Goal: Transaction & Acquisition: Purchase product/service

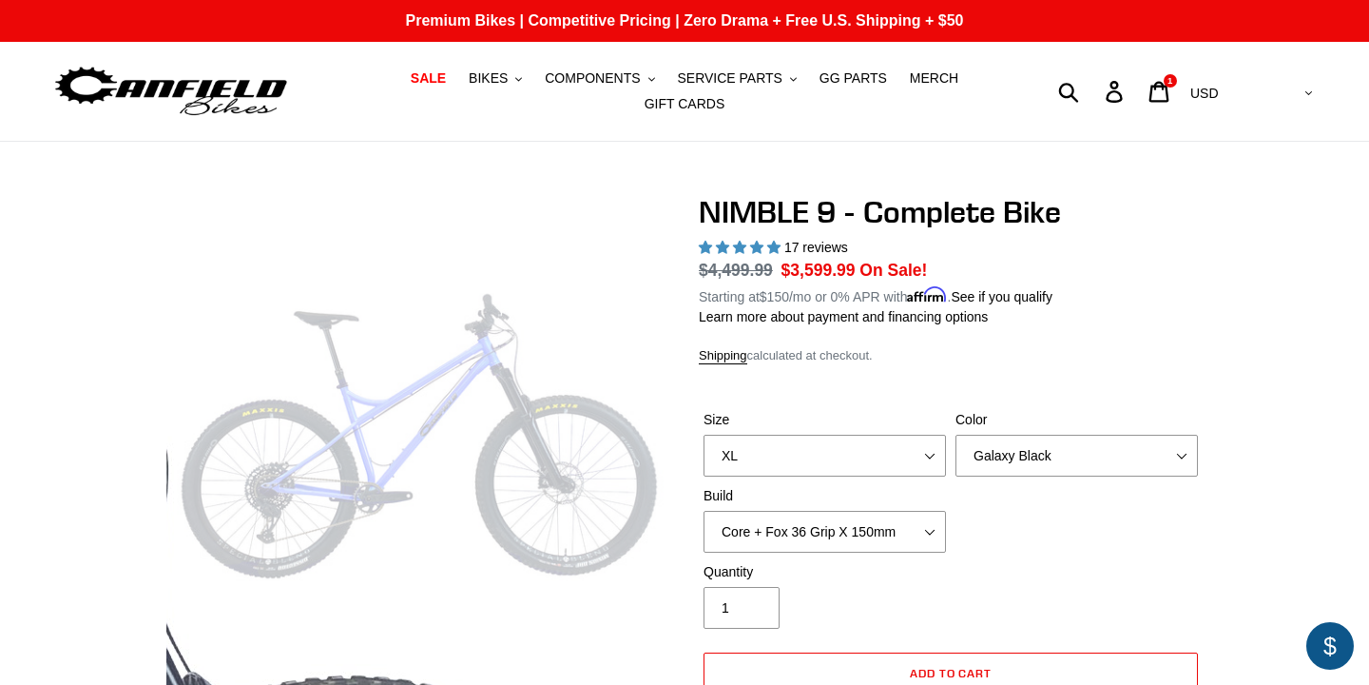
select select "highest-rating"
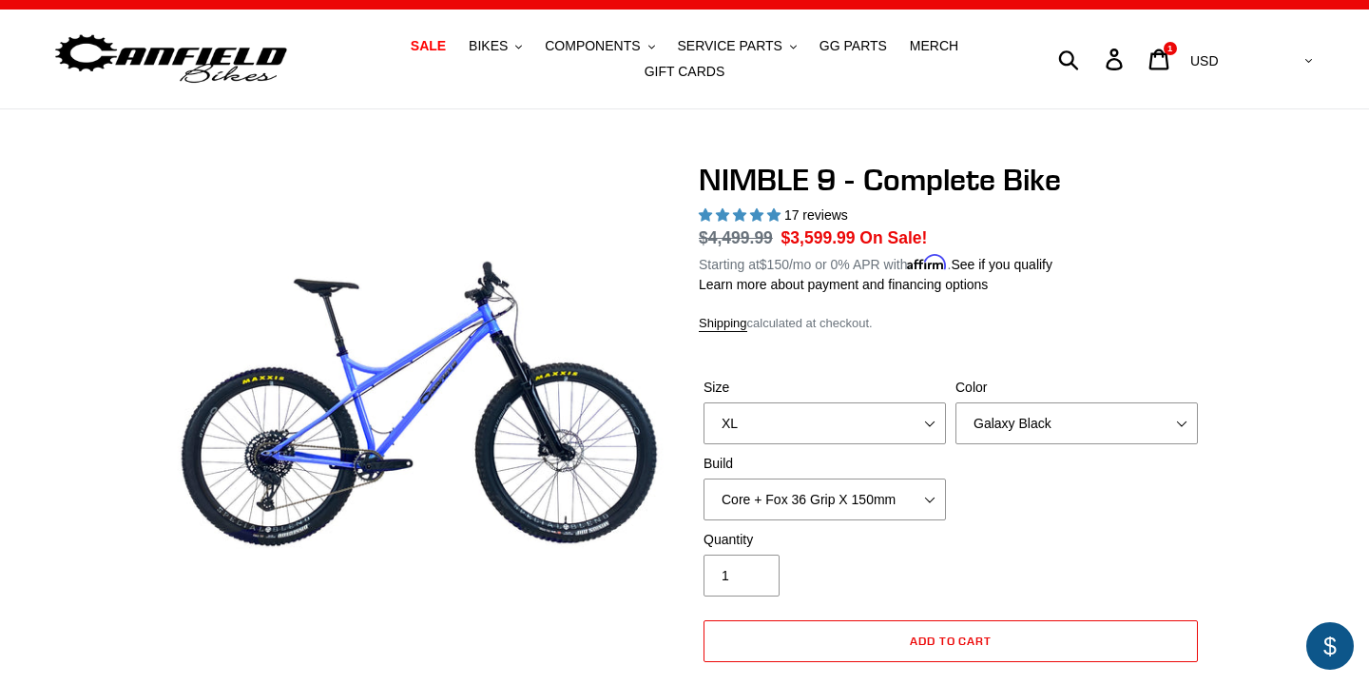
scroll to position [9, 0]
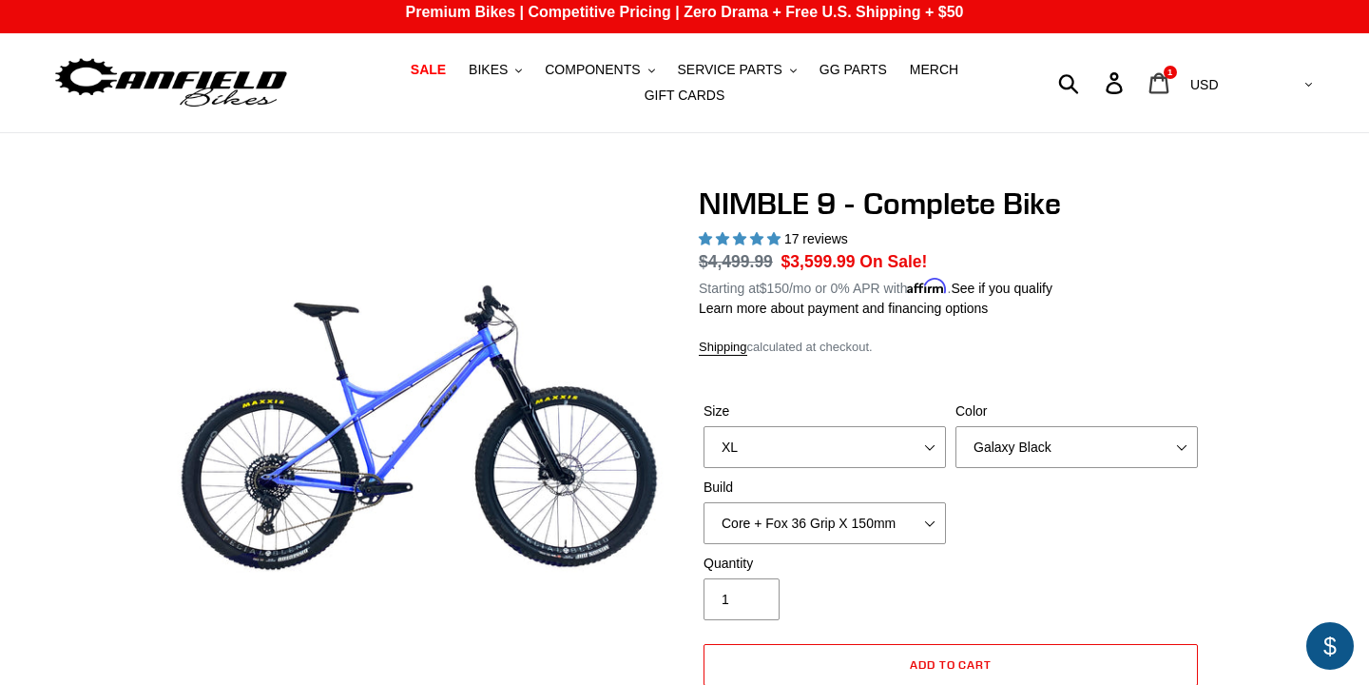
click at [1183, 86] on link "Cart 1 item" at bounding box center [1160, 83] width 45 height 41
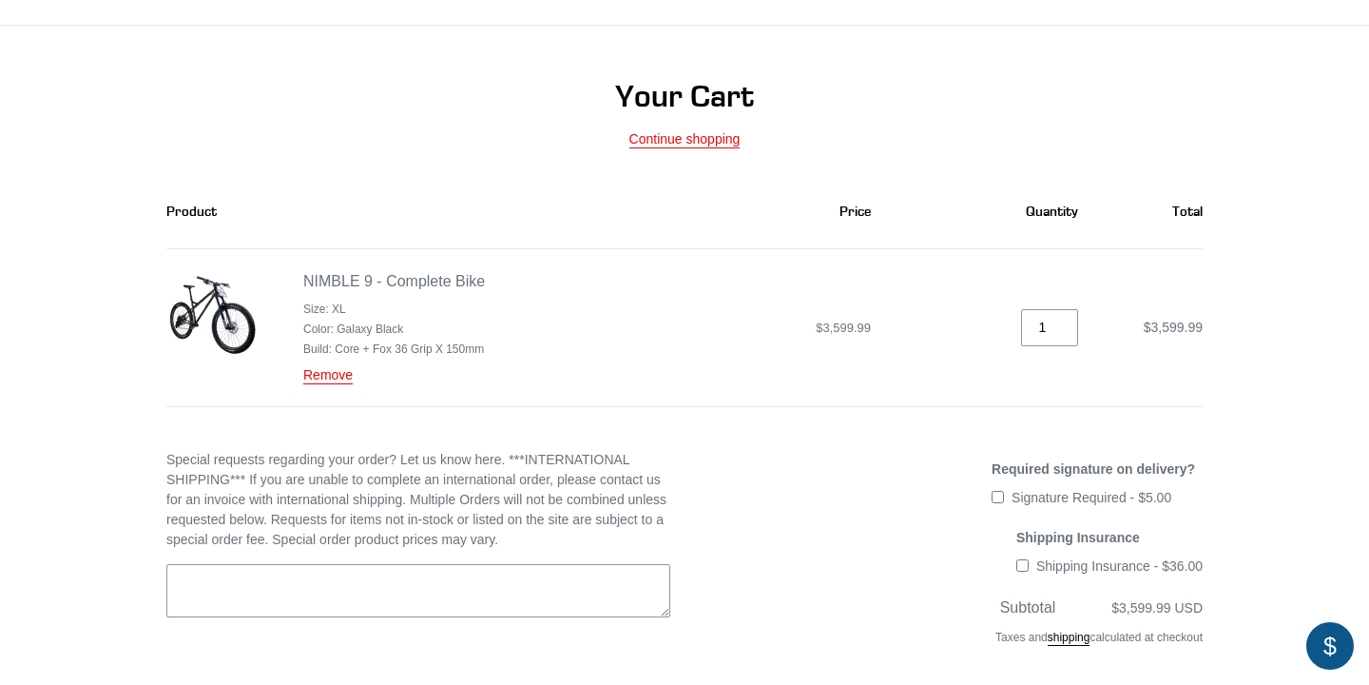
scroll to position [336, 0]
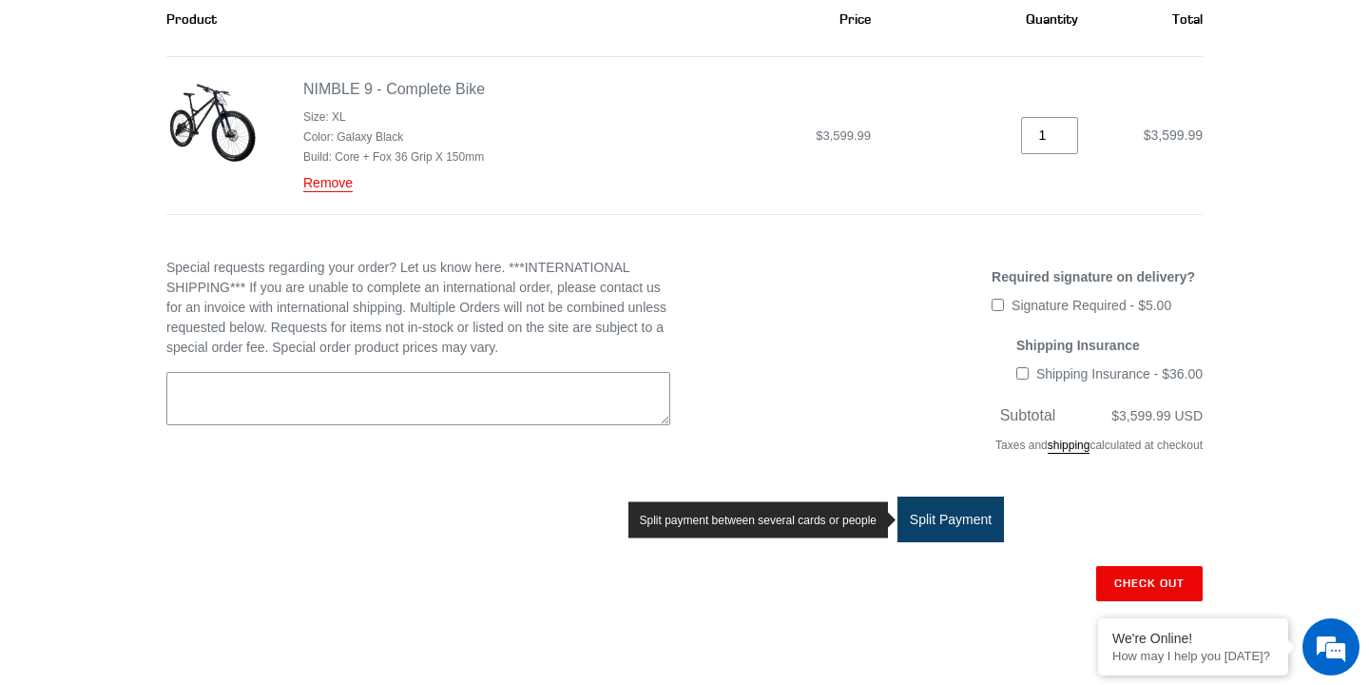
click at [982, 520] on button "Split Payment" at bounding box center [950, 519] width 106 height 46
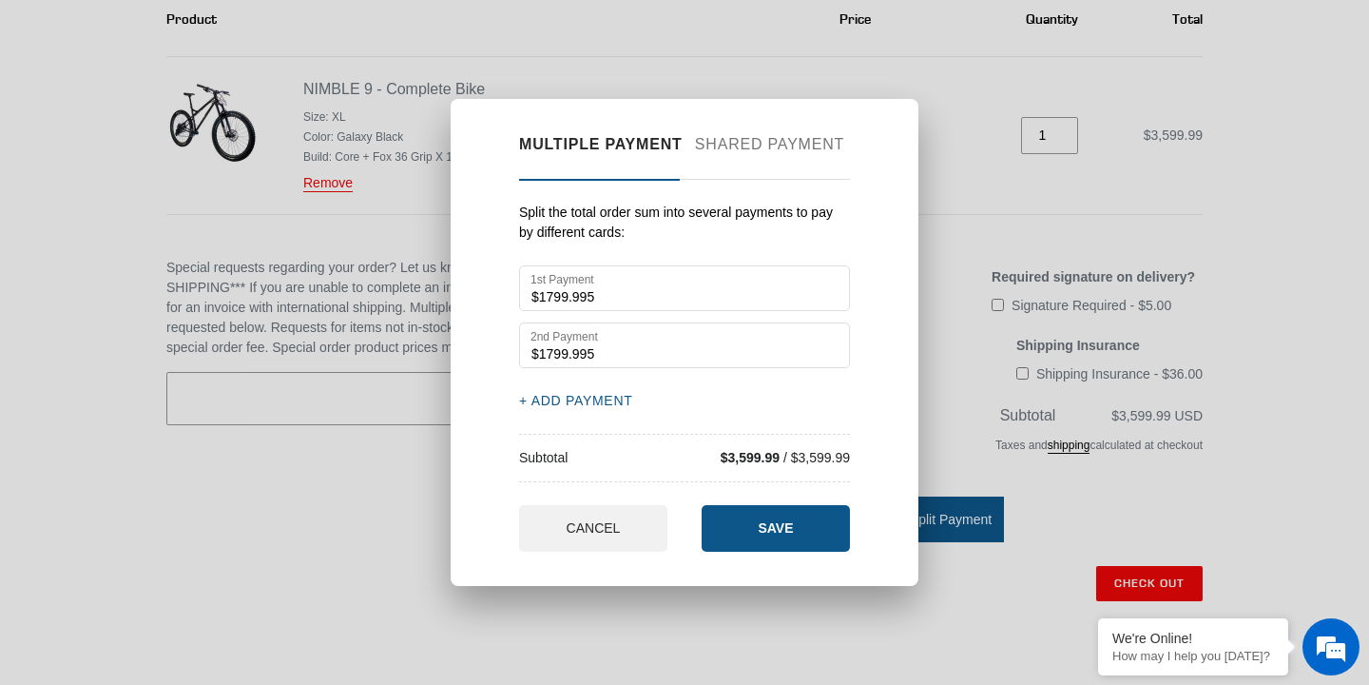
click at [594, 406] on button "+ ADD PAYMENT" at bounding box center [575, 401] width 113 height 20
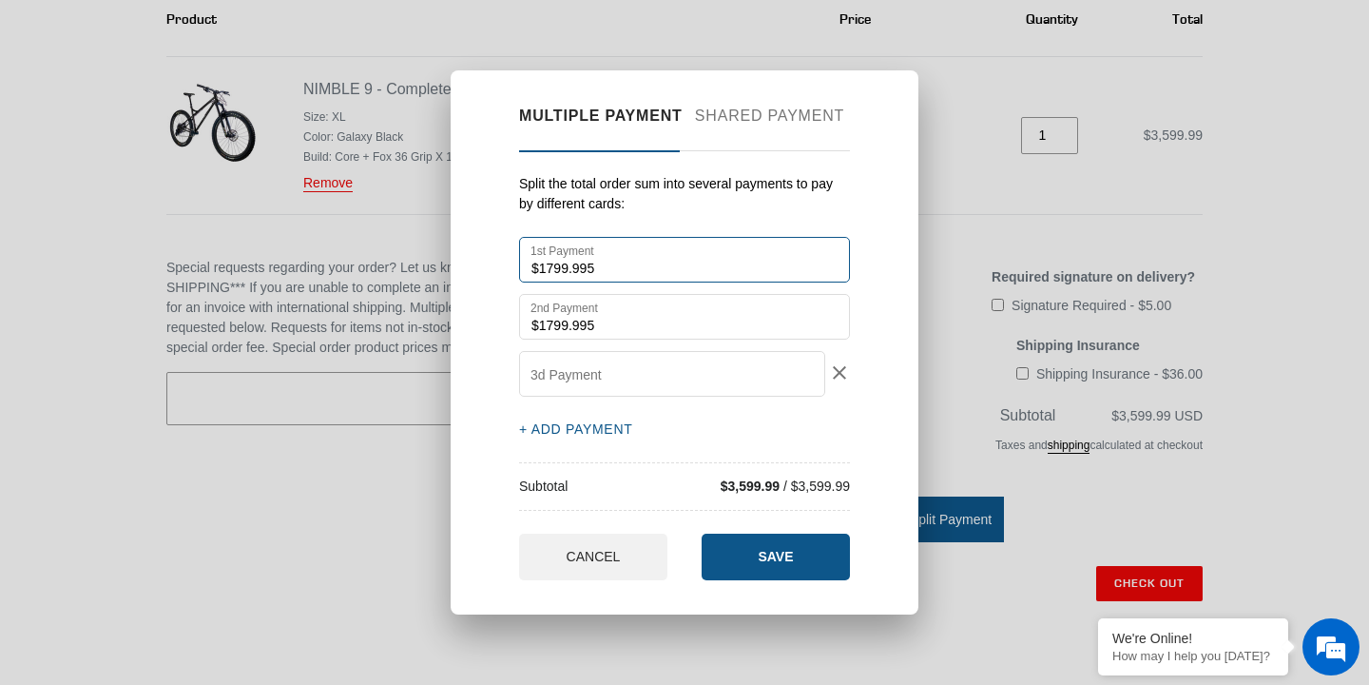
click at [655, 277] on input "$1799.995" at bounding box center [684, 260] width 331 height 46
type input "$800"
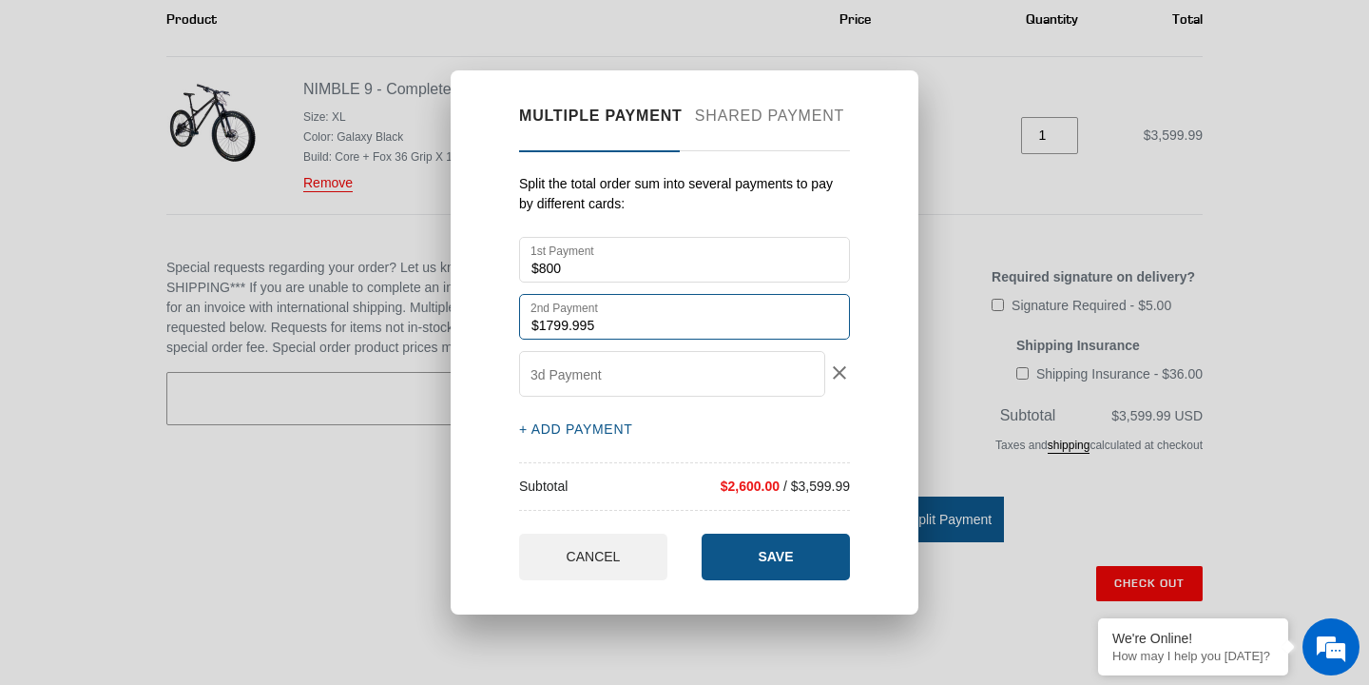
click at [673, 329] on input "$1799.995" at bounding box center [684, 317] width 331 height 46
type input "$"
type input "$800"
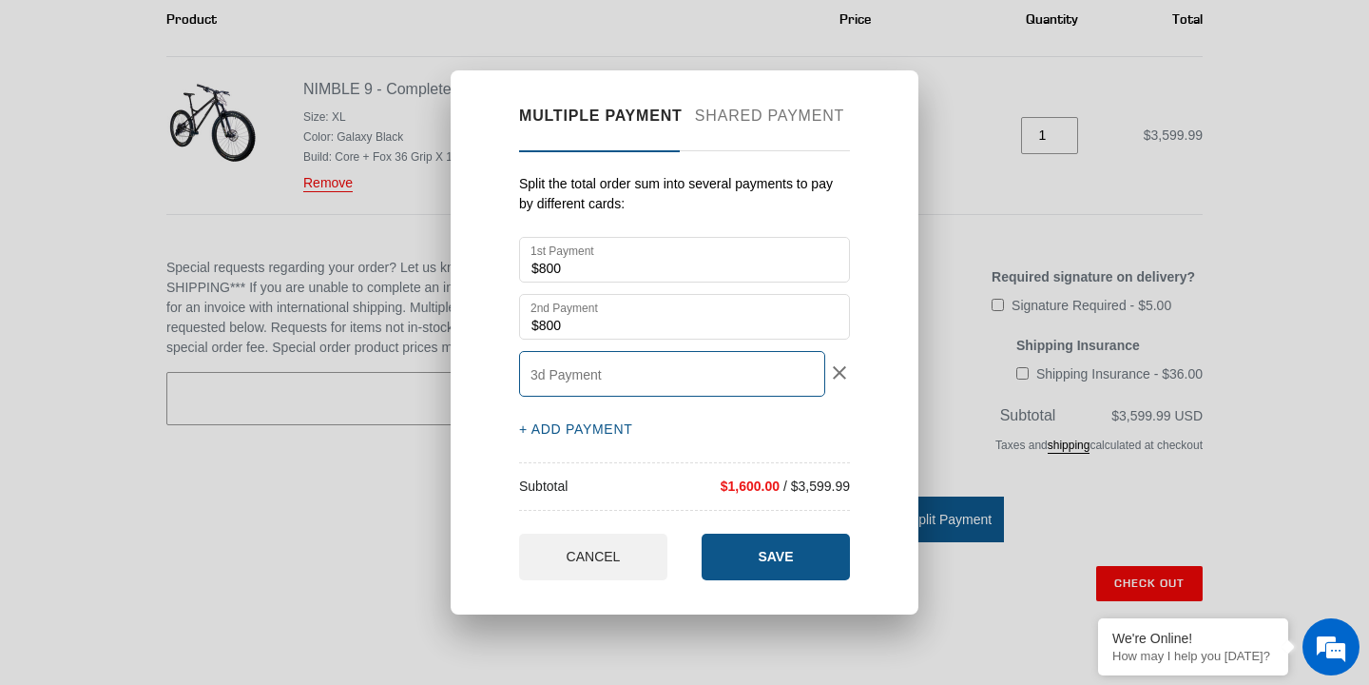
click at [632, 376] on input "3d Payment" at bounding box center [672, 374] width 306 height 46
type input "$1600"
click at [672, 410] on div "Split the total order sum into several payments to pay by different cards: $800…" at bounding box center [684, 342] width 331 height 336
click at [650, 384] on input "$1600" at bounding box center [672, 374] width 306 height 46
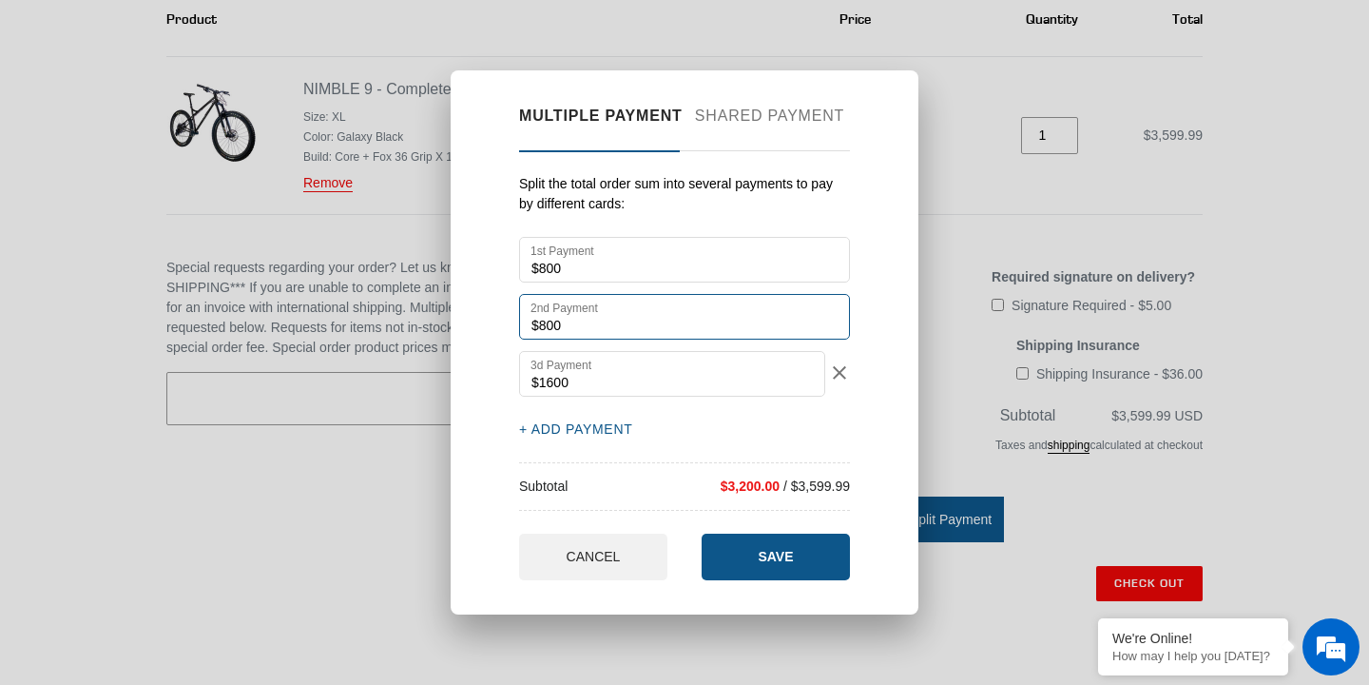
click at [607, 325] on input "$800" at bounding box center [684, 317] width 331 height 46
type input "$1600"
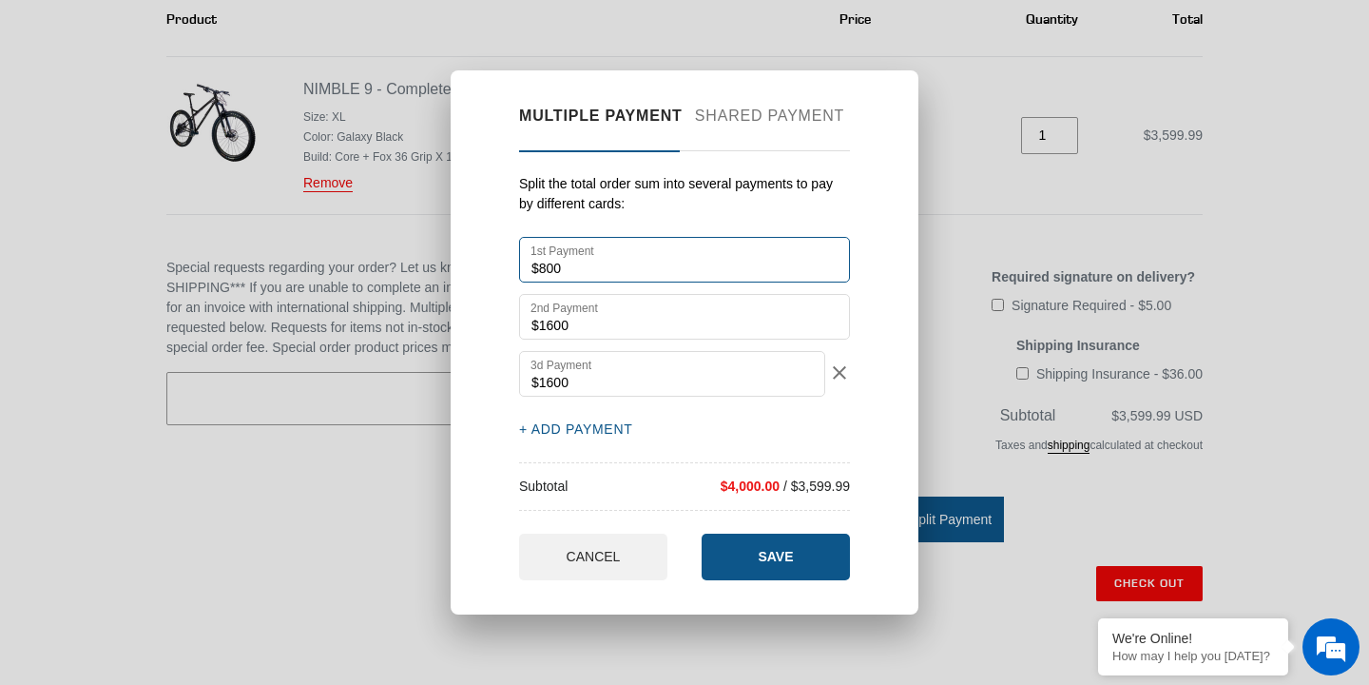
click at [633, 261] on input "$800" at bounding box center [684, 260] width 331 height 46
type input "$"
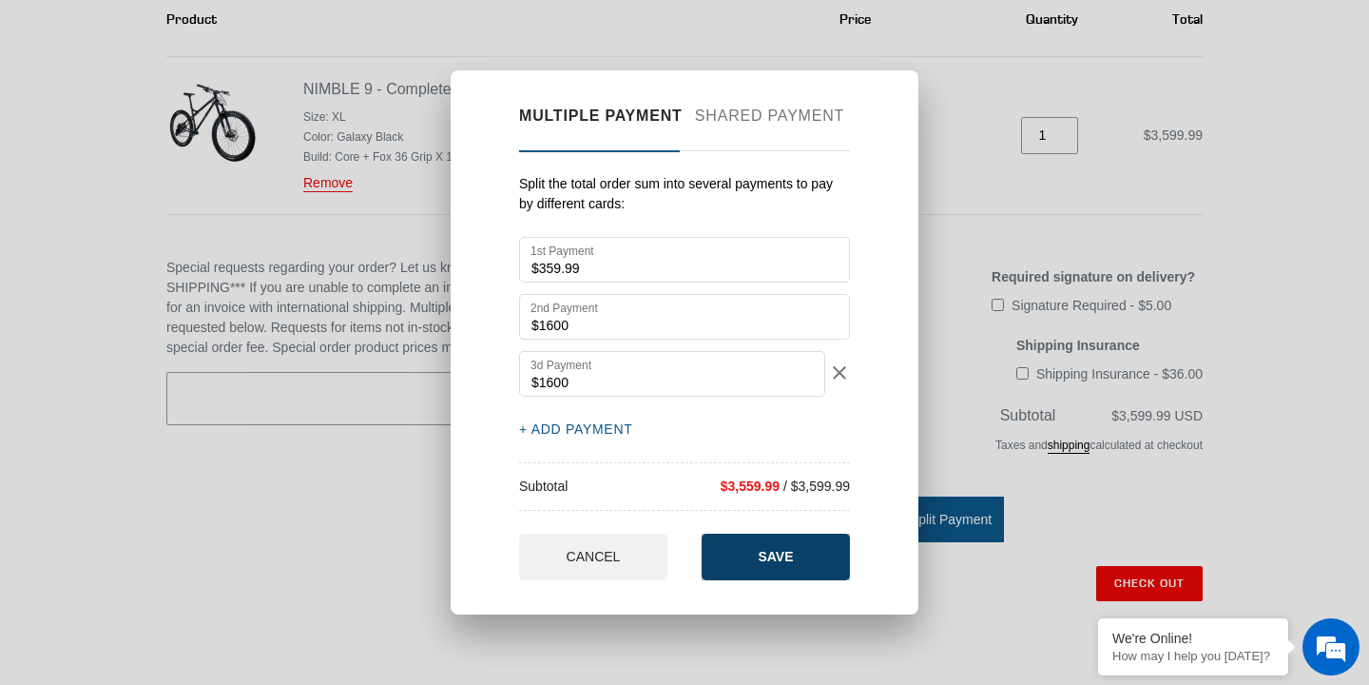
click at [764, 566] on button "SAVE" at bounding box center [776, 556] width 148 height 47
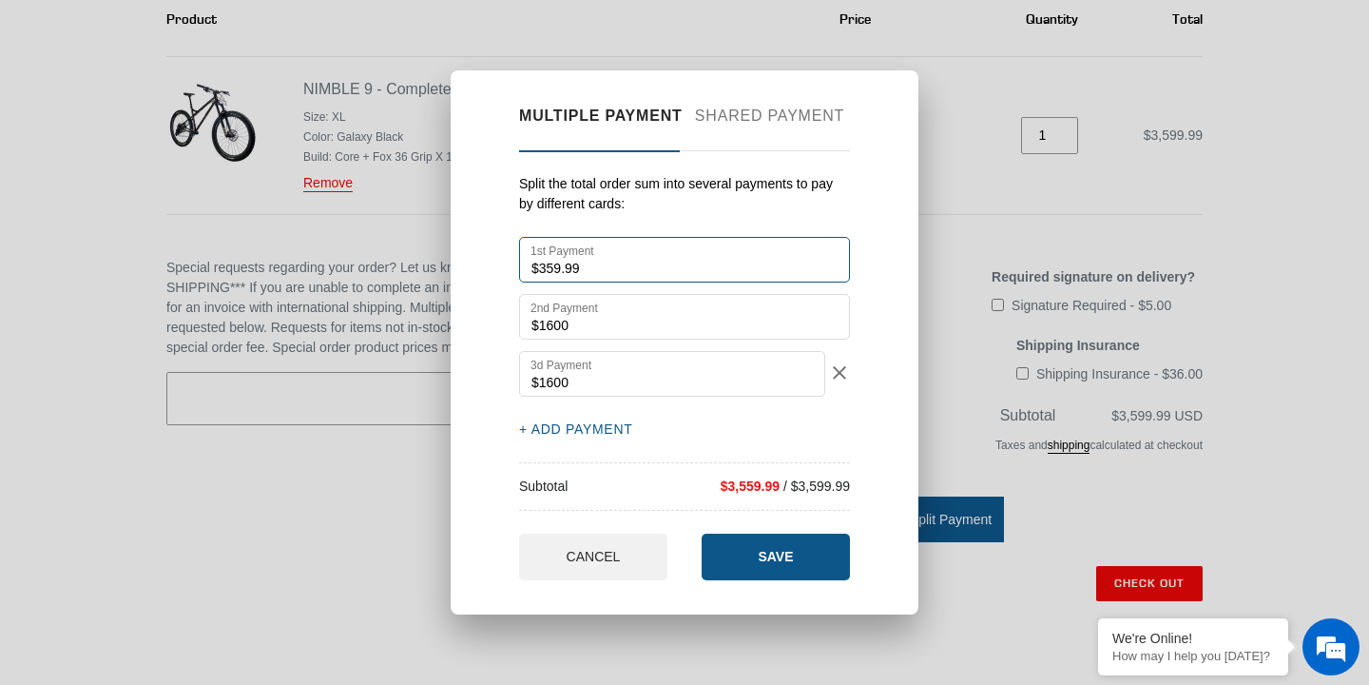
click at [555, 262] on input "$359.99" at bounding box center [684, 260] width 331 height 46
type input "$399.99"
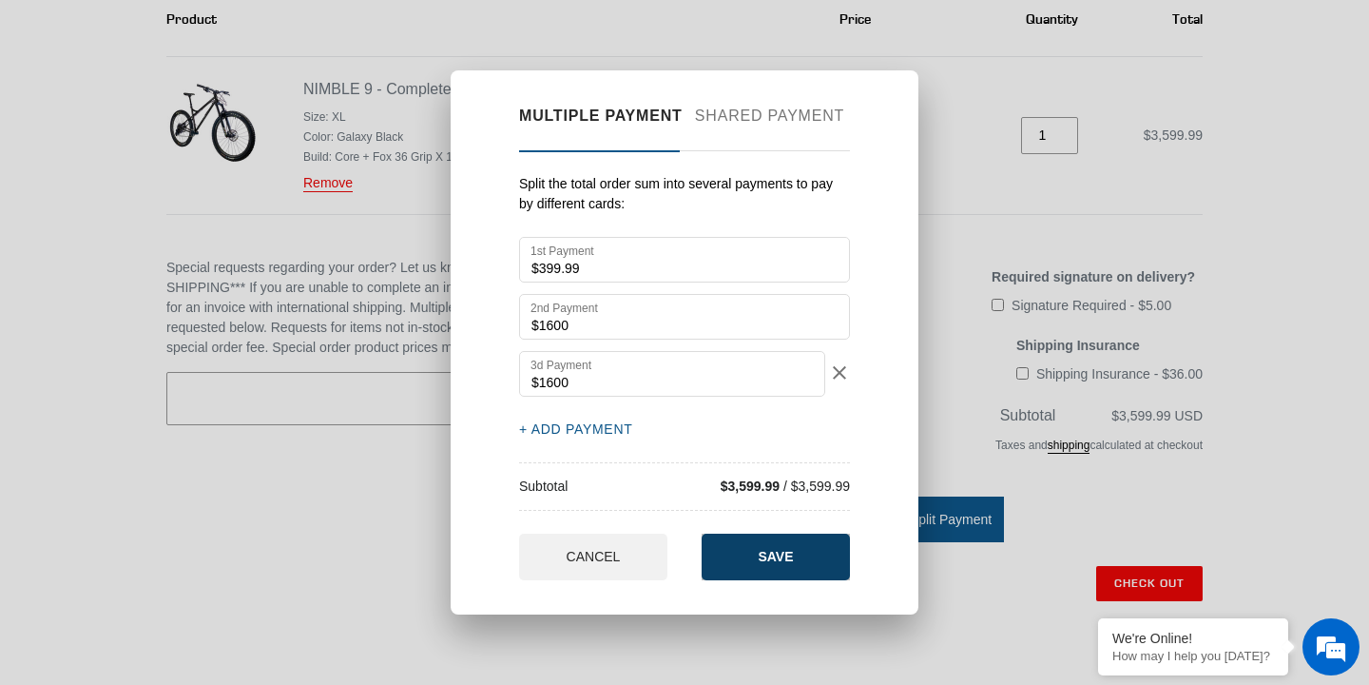
click at [770, 553] on span "SAVE" at bounding box center [775, 556] width 35 height 15
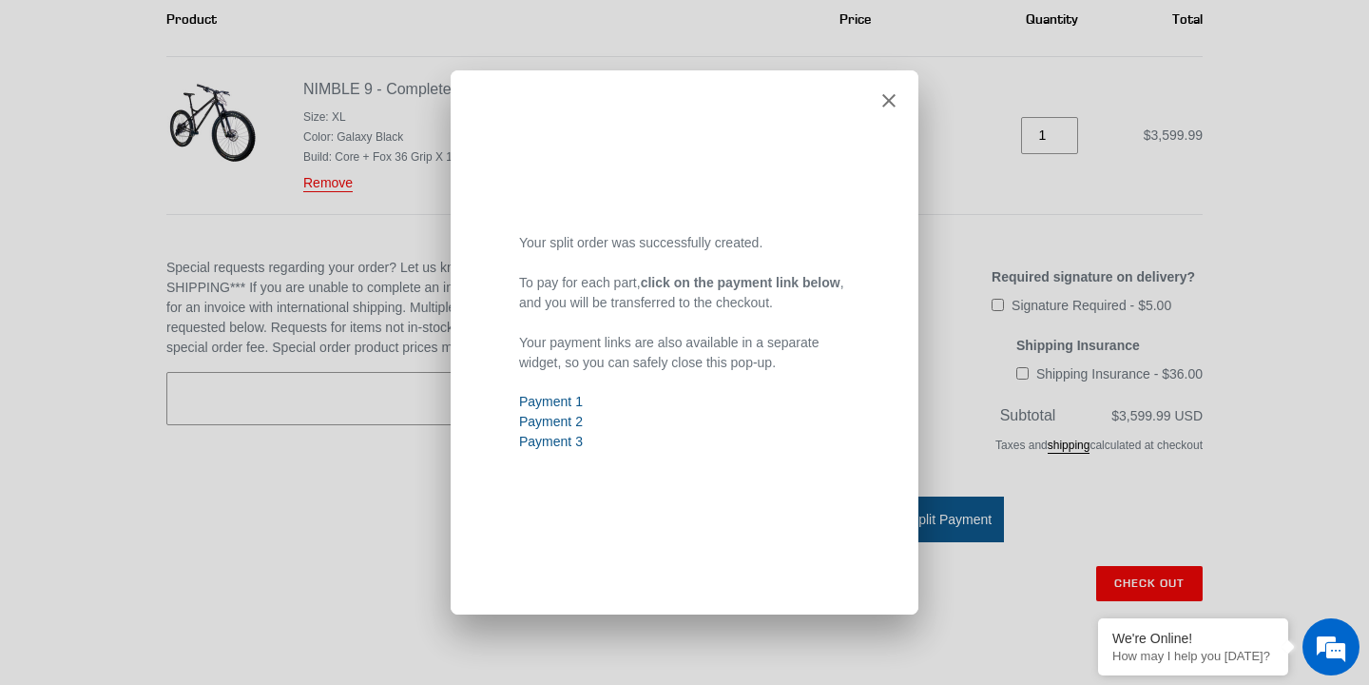
click at [700, 286] on b "click on the payment link below" at bounding box center [741, 282] width 200 height 15
click at [561, 399] on link "Payment 1" at bounding box center [551, 401] width 64 height 15
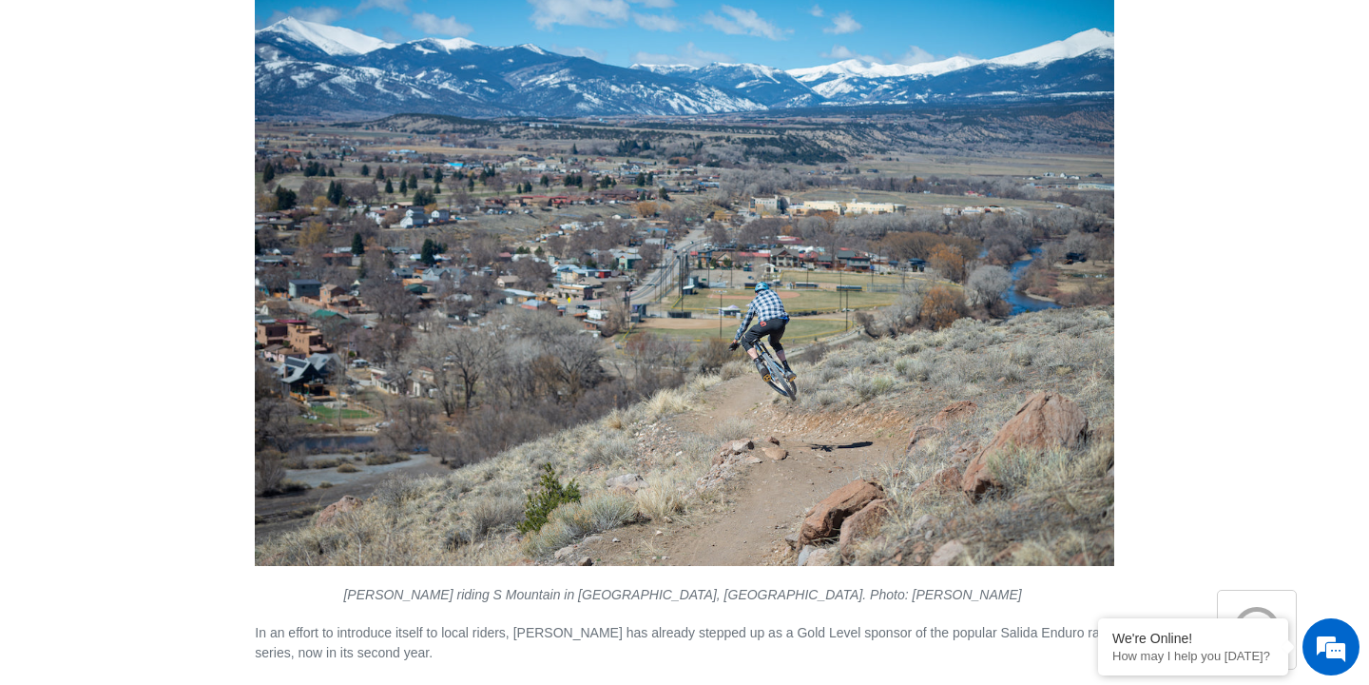
scroll to position [2226, 0]
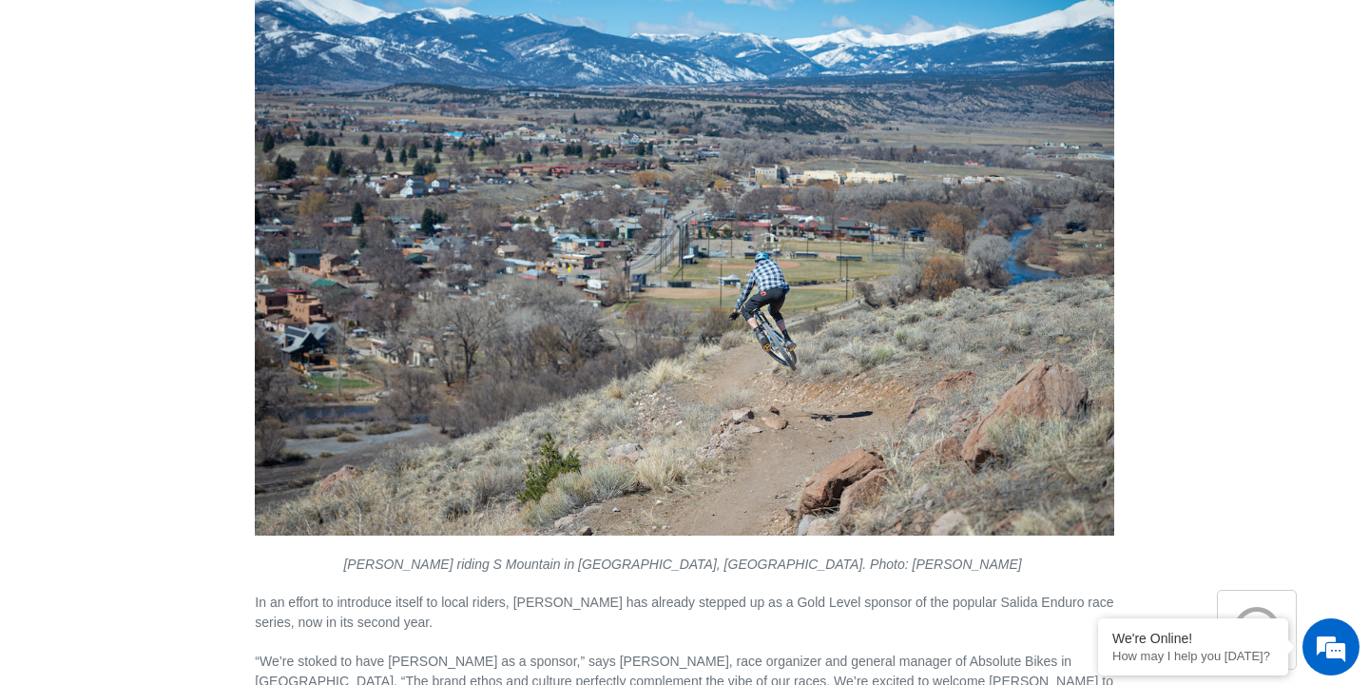
click at [777, 268] on img at bounding box center [684, 248] width 858 height 573
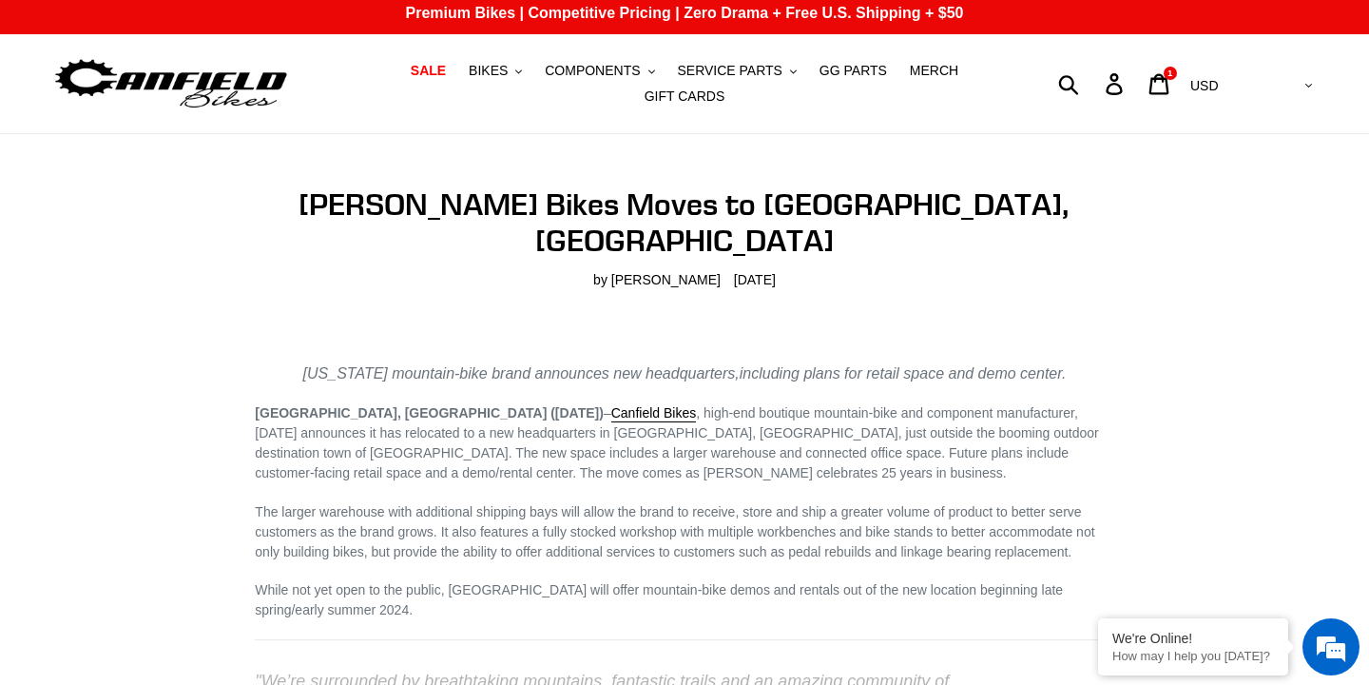
scroll to position [0, 0]
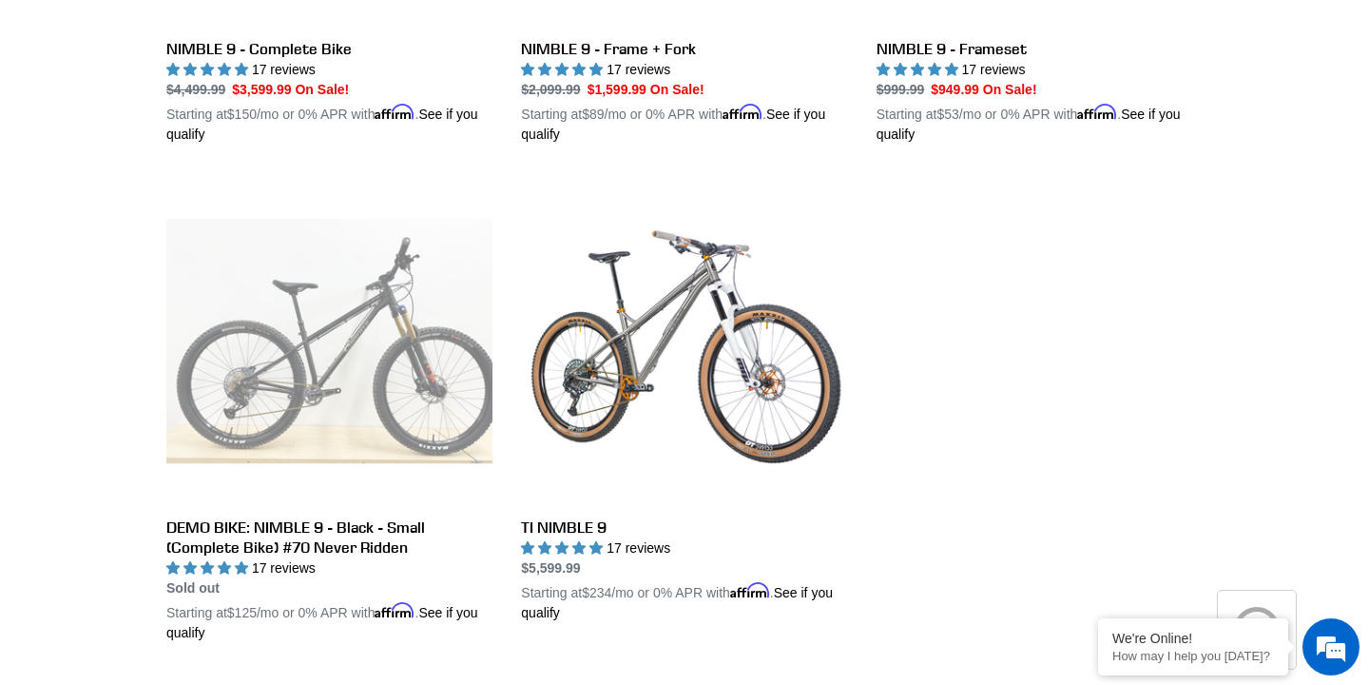
scroll to position [748, 0]
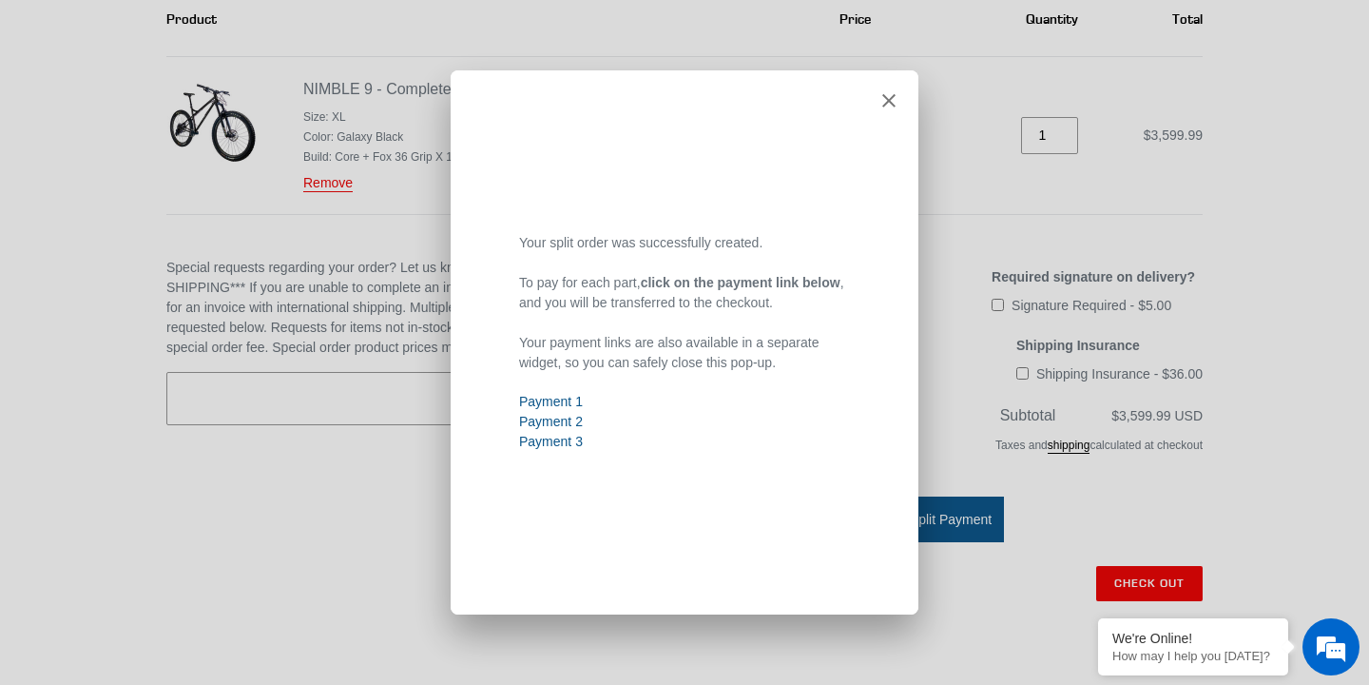
click at [751, 290] on b "click on the payment link below" at bounding box center [741, 282] width 200 height 15
click at [883, 107] on button at bounding box center [888, 101] width 13 height 16
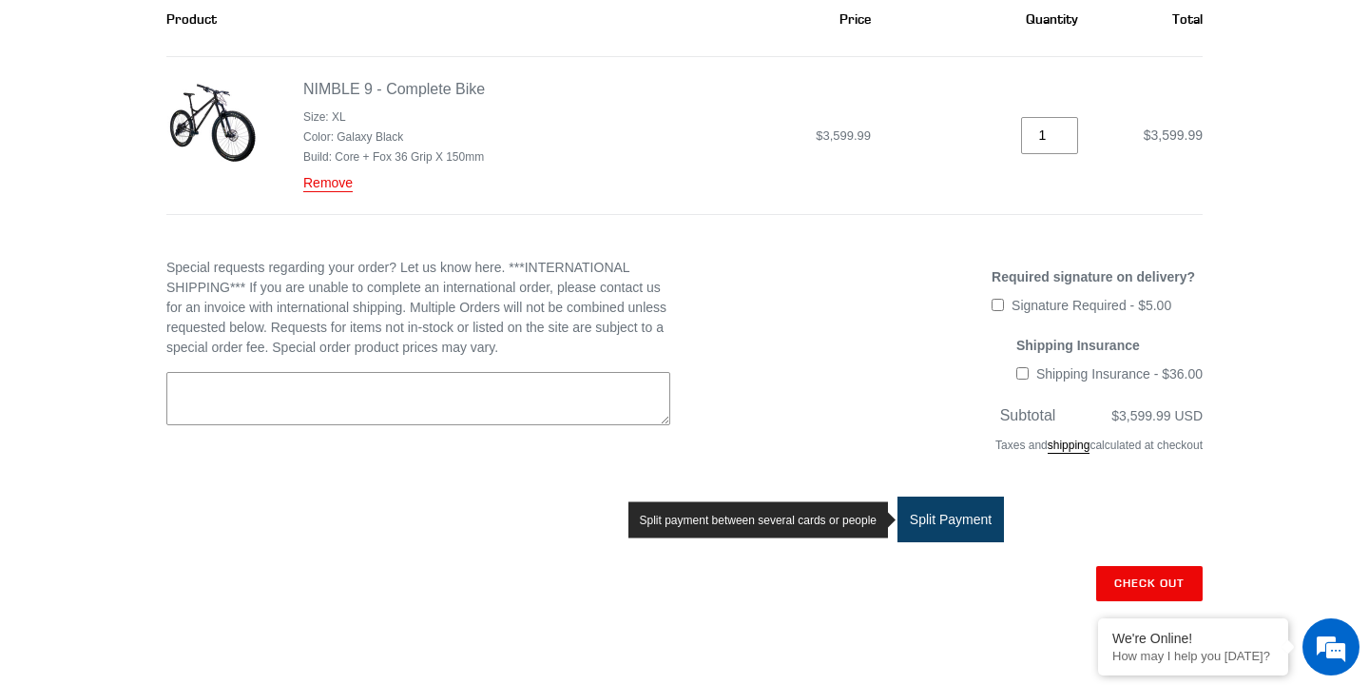
click at [956, 511] on span "Split Payment" at bounding box center [951, 518] width 82 height 15
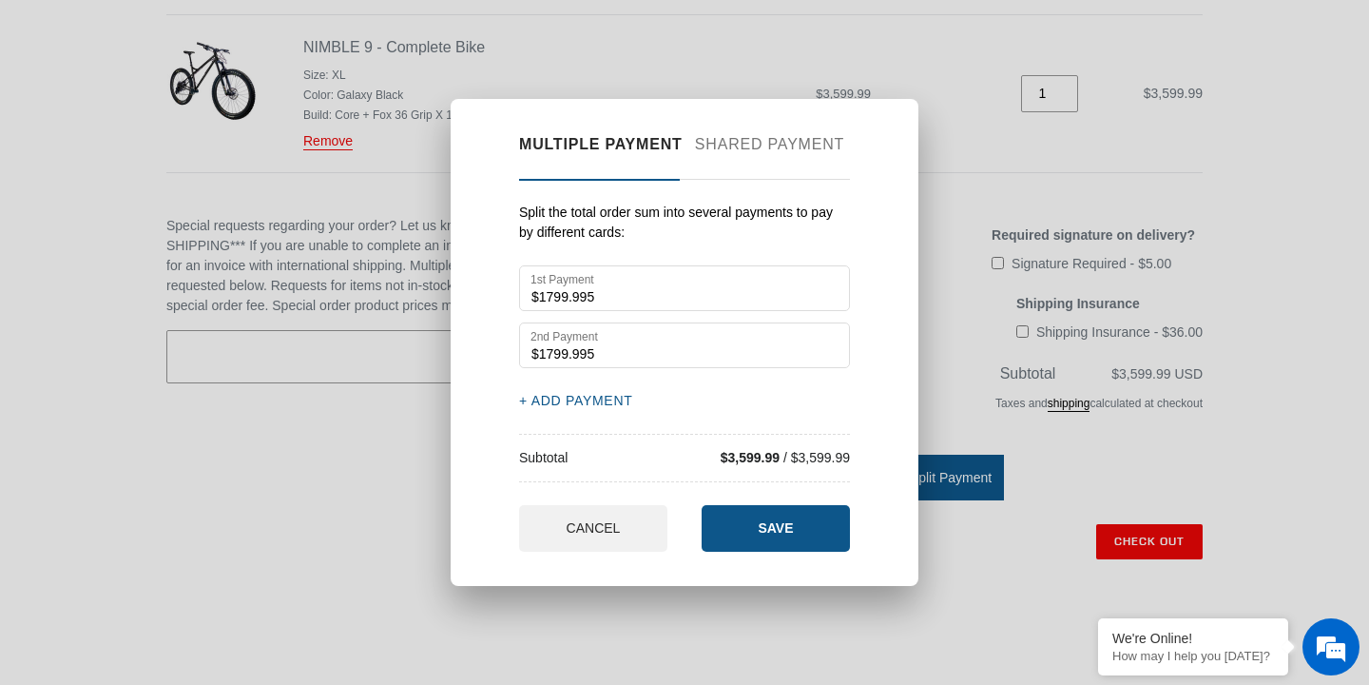
scroll to position [360, 0]
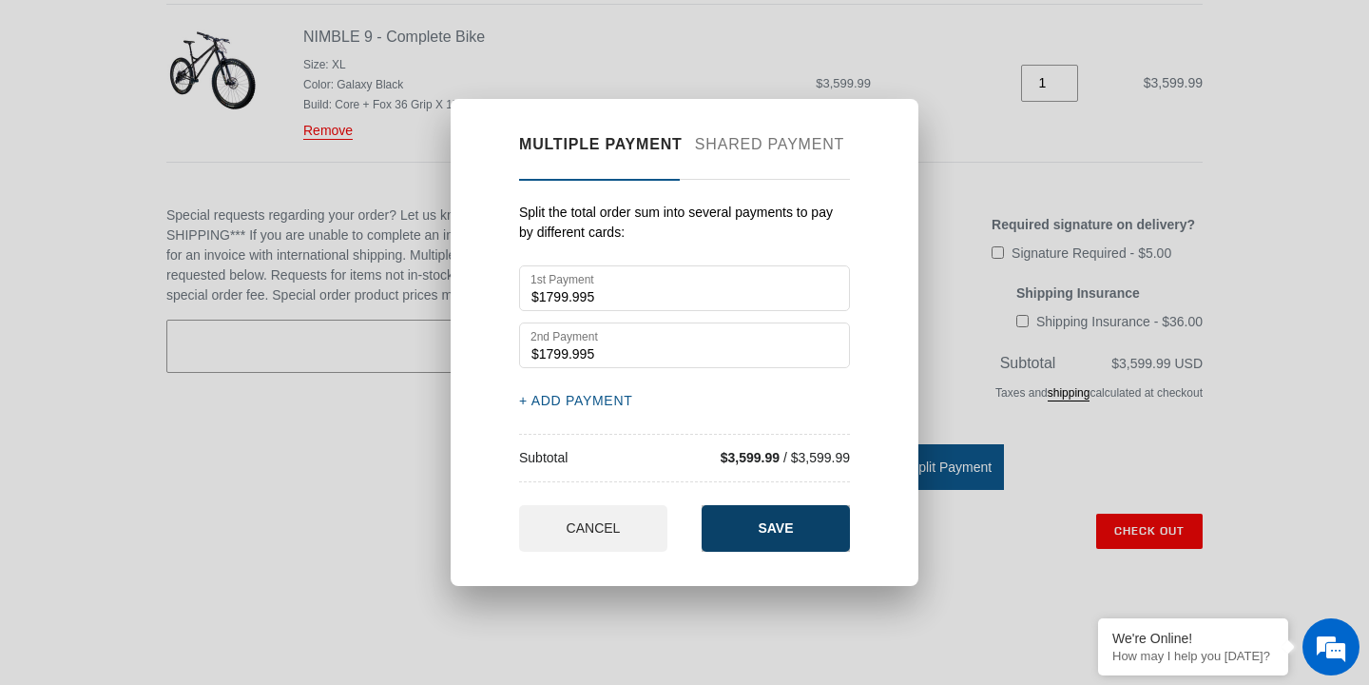
click at [779, 527] on span "SAVE" at bounding box center [775, 527] width 35 height 15
